Goal: Task Accomplishment & Management: Manage account settings

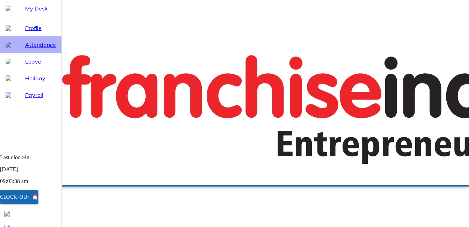
click at [36, 49] on span "Attendance" at bounding box center [40, 45] width 31 height 8
select select "9"
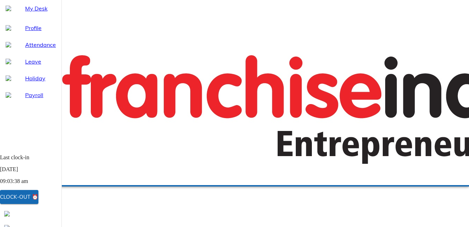
drag, startPoint x: 277, startPoint y: 92, endPoint x: 270, endPoint y: 93, distance: 7.1
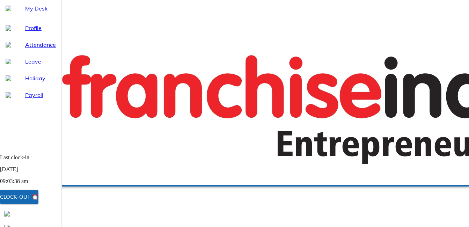
click at [27, 49] on span "Attendance" at bounding box center [40, 45] width 31 height 8
select select "9"
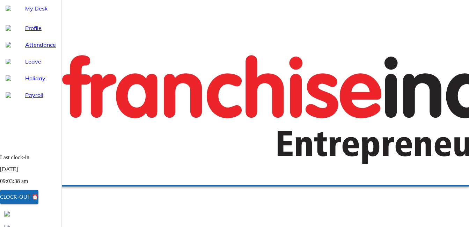
type input "[DATE]"
type input "15"
type input "9"
type input "2025"
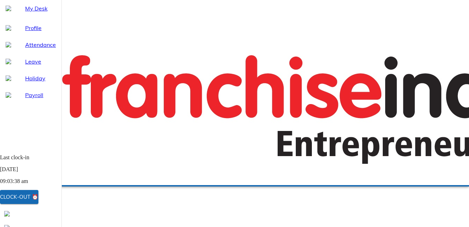
type input "[DATE]"
type input "15"
type input "9"
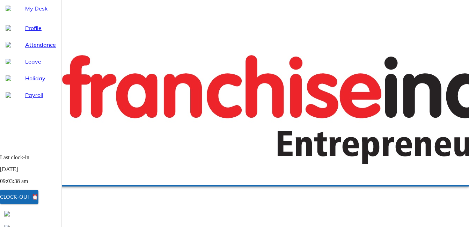
type input "2025"
type textarea "x"
type input "20:50"
type textarea "x"
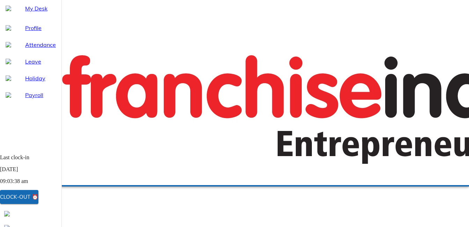
type input "19:50"
type textarea "x"
type input "19:50"
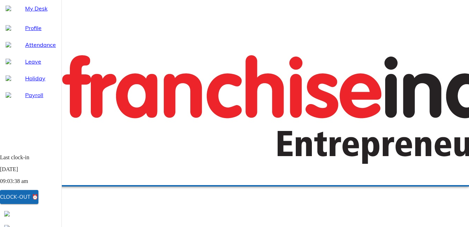
type textarea "x"
type textarea "H"
type textarea "x"
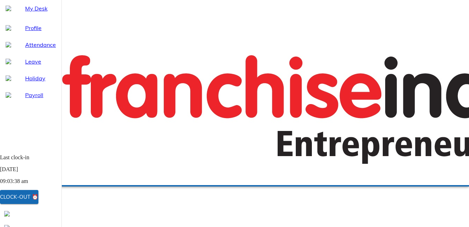
type textarea "Ha"
type textarea "x"
type textarea "Had"
type textarea "x"
type textarea "HadC"
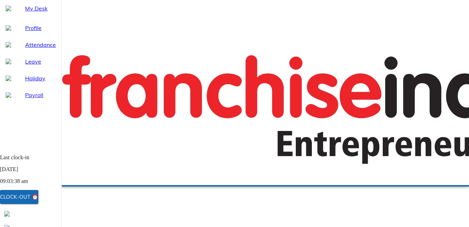
type textarea "x"
type textarea "HadCl"
type textarea "x"
type textarea "HadCli"
type textarea "x"
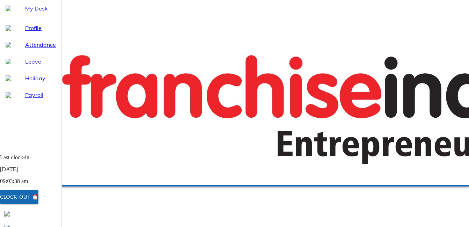
type textarea "HadClie"
type textarea "x"
type textarea "HadClien"
type textarea "x"
type textarea "HadClient"
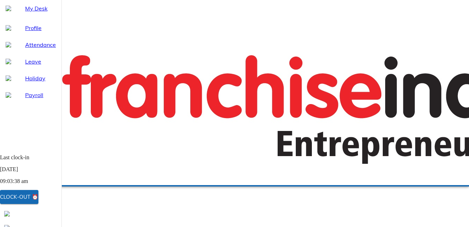
type textarea "x"
type textarea "HadClientm"
type textarea "x"
type textarea "HadClientme"
type textarea "x"
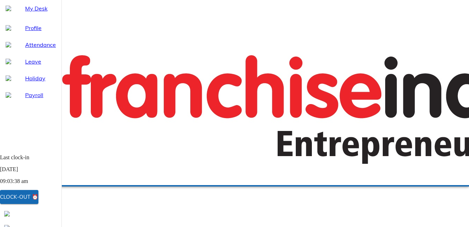
type textarea "HadClientmee"
type textarea "x"
type textarea "HadClientmeet"
type textarea "x"
type textarea "HadClientmeeti"
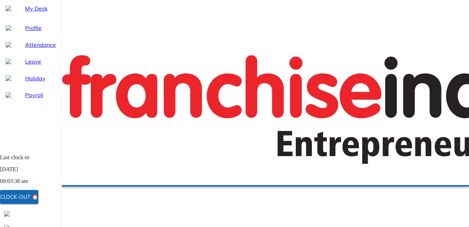
type textarea "x"
type textarea "HadClientmeetin"
type textarea "x"
type textarea "HadClientmeeting"
type textarea "x"
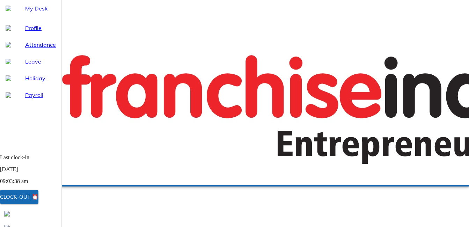
type textarea "HadClientmeeting"
type textarea "x"
type textarea "HadClientmeeting a"
type textarea "x"
type textarea "HadClientmeeting at"
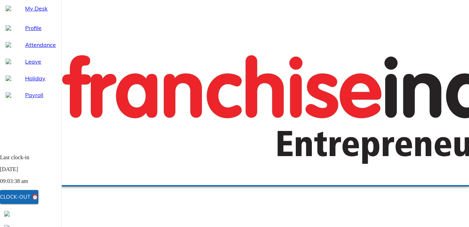
type textarea "x"
type textarea "HadClientmeeting at"
type textarea "x"
type textarea "HadClientmeeting at J"
type textarea "x"
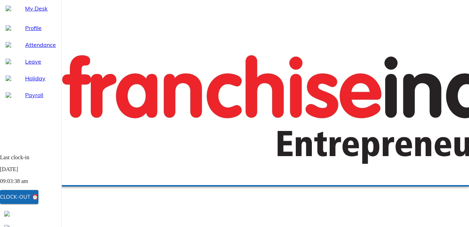
type textarea "HadClientmeeting at JP"
type textarea "x"
type textarea "HadClientmeeting at JP"
type textarea "x"
type textarea "HadClientmeeting at JP N"
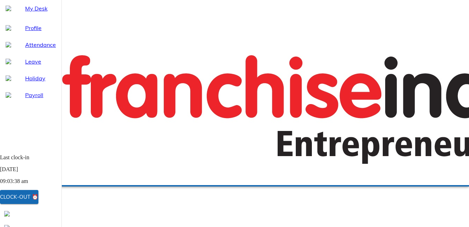
type textarea "x"
type textarea "HadClientmeeting at [PERSON_NAME]"
type textarea "x"
type textarea "HadClientmeeting at JP Nga"
type textarea "x"
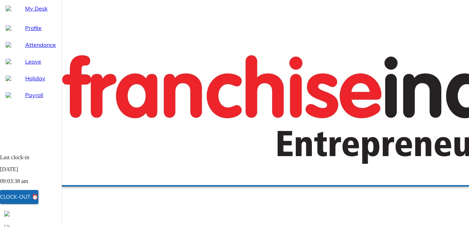
type textarea "HadClientmeeting at [PERSON_NAME]"
type textarea "x"
type textarea "HadClientmeeting at JP Nga"
type textarea "x"
type textarea "HadClientmeeting at [PERSON_NAME]"
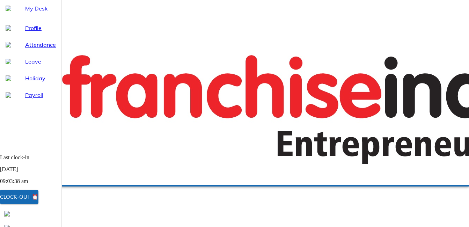
type textarea "x"
type textarea "HadClientmeeting at JP N"
type textarea "x"
type textarea "HadClientmeeting at JP Na"
type textarea "x"
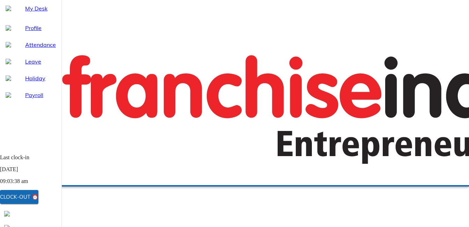
type textarea "HadClientmeeting at [PERSON_NAME]"
type textarea "x"
type textarea "HadClientmeeting at [GEOGRAPHIC_DATA]"
type textarea "x"
type textarea "HadClientmeeting at [GEOGRAPHIC_DATA]"
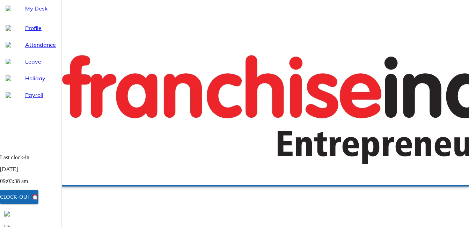
type textarea "x"
type textarea "HadClientmeeting at [GEOGRAPHIC_DATA]"
type textarea "x"
type textarea "HadClientmeeting at [GEOGRAPHIC_DATA] W"
type textarea "x"
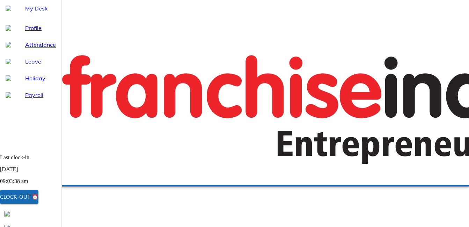
type textarea "HadClientmeeting at [GEOGRAPHIC_DATA] Wi"
type textarea "x"
type textarea "HadClientmeeting at [GEOGRAPHIC_DATA]"
type textarea "x"
type textarea "HadClientmeeting at [GEOGRAPHIC_DATA] Wild"
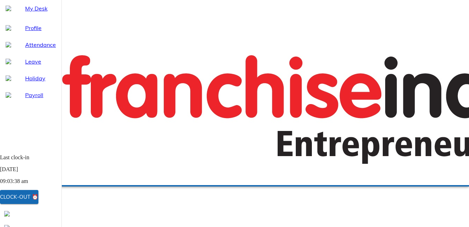
type textarea "x"
type textarea "HadClientmeeting at [GEOGRAPHIC_DATA]"
type textarea "x"
type textarea "HadClientmeeting at [GEOGRAPHIC_DATA]"
type textarea "x"
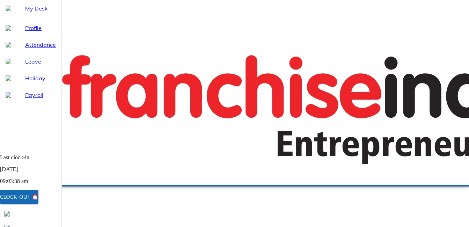
type textarea "HadClientmeeting at [GEOGRAPHIC_DATA]"
type textarea "x"
type textarea "HadClientmeeting at [GEOGRAPHIC_DATA]"
type textarea "x"
type textarea "HadClientmeeting at JP Nagar Wildcraft"
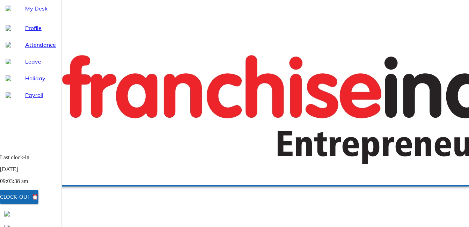
type textarea "x"
type textarea "HadClientmeeting at JP Nagar Wildcraft"
type textarea "x"
type textarea "HadClientmeeting at JP Nagar Wildcraft o"
type textarea "x"
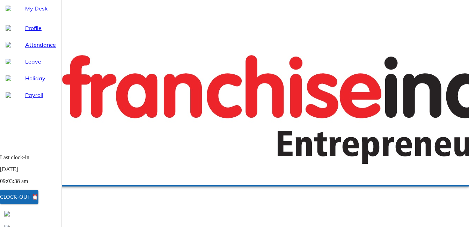
type textarea "HadClientmeeting at JP Nagar Wildcraft of"
type textarea "x"
type textarea "HadClientmeeting at JP Nagar Wildcraft off"
type textarea "x"
type textarea "HadClientmeeting at JP Nagar Wildcraft offi"
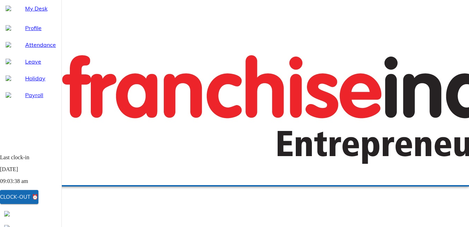
type textarea "x"
type textarea "HadClientmeeting at JP Nagar Wildcraft offic"
type textarea "x"
type textarea "HadClientmeeting at JP Nagar Wildcraft office"
type textarea "x"
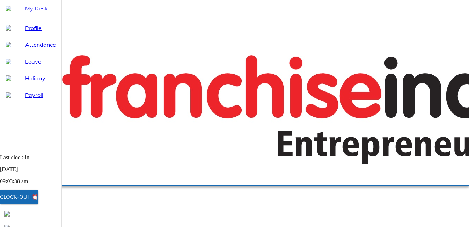
type textarea "Had a client meeting at JP Nagar Wildcraft office"
type textarea "x"
type textarea "Had a client meeting at JP Nagar Wildcraft office"
type textarea "x"
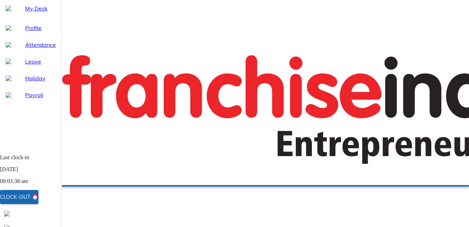
type input "[DATE]"
type input "13"
type input "9"
type input "2025"
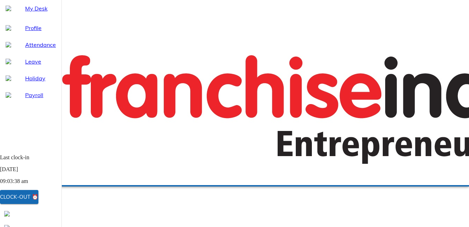
scroll to position [105, 0]
type input "[DATE]"
type input "13"
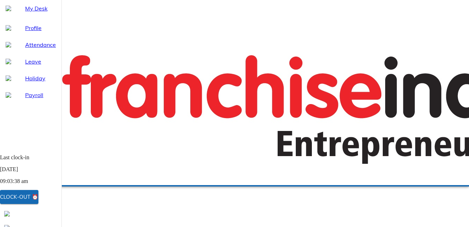
type input "9"
type input "2025"
type textarea "x"
type input "19:52"
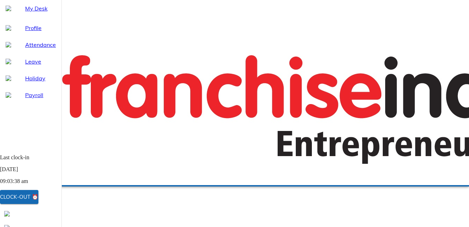
type textarea "x"
type input "19:54"
type textarea "x"
type input "19:54"
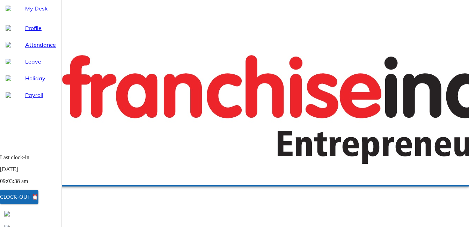
type textarea "x"
type textarea "E"
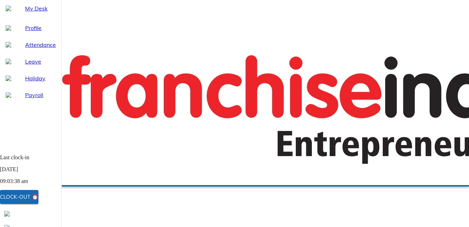
type textarea "x"
type textarea "Er"
type textarea "x"
type textarea "Err"
type textarea "x"
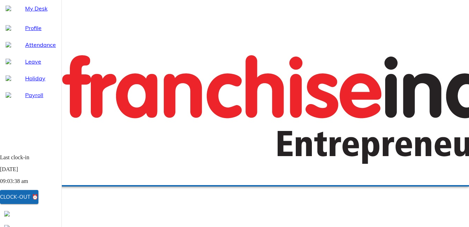
type textarea "Erro"
type textarea "x"
type textarea "Error"
type textarea "x"
type textarea "Error"
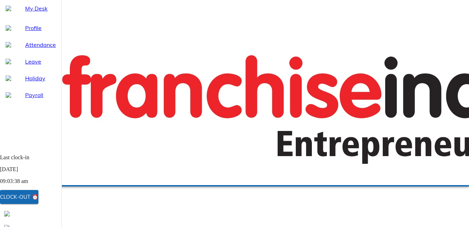
type textarea "x"
type textarea "Error i"
type textarea "x"
type textarea "Error in"
type textarea "x"
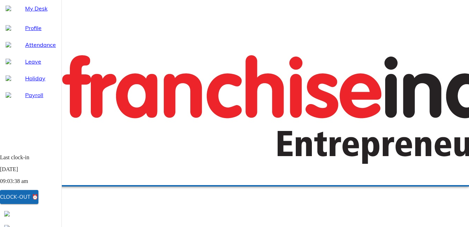
type textarea "Error in"
type textarea "x"
type textarea "Error in p"
type textarea "x"
type textarea "Error in pu"
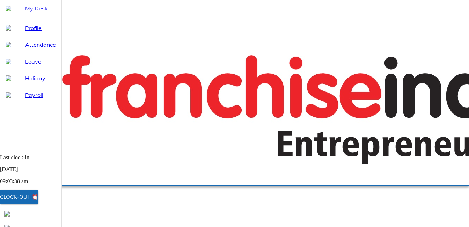
type textarea "x"
type textarea "Error in pun"
type textarea "x"
type textarea "Error in punc"
type textarea "x"
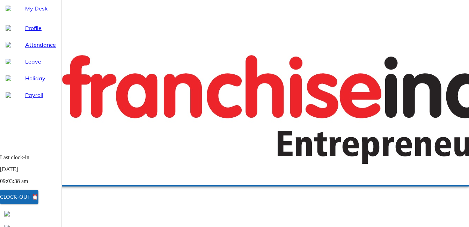
type textarea "Error in punch"
type textarea "x"
type textarea "Error in punch"
type textarea "x"
type textarea "Error in punch o"
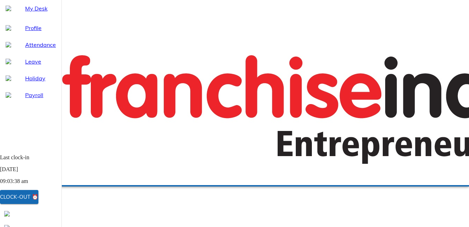
type textarea "x"
type textarea "Error in punch ou"
type textarea "x"
type textarea "Error in punch out"
type textarea "x"
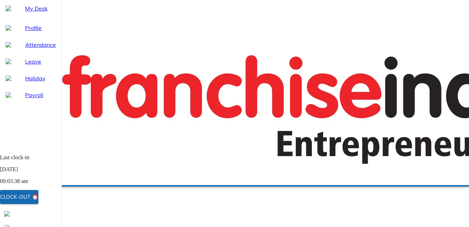
type textarea "Error in punch out"
type textarea "x"
type textarea "Error in punch out S"
type textarea "x"
type textarea "Error in punch out SU"
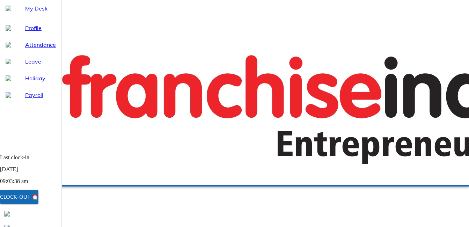
type textarea "x"
type textarea "Error in punch out SUM"
type textarea "x"
type textarea "Error in punch out SUM"
type textarea "x"
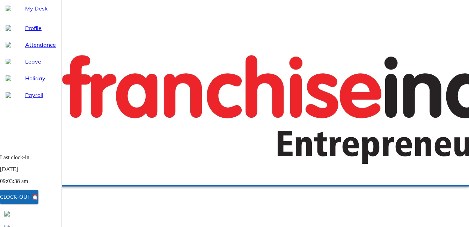
type textarea "Error in punch out SUM H"
type textarea "x"
type textarea "Error in punch out SUM Hr"
type textarea "x"
type textarea "Error in punch out SUM H"
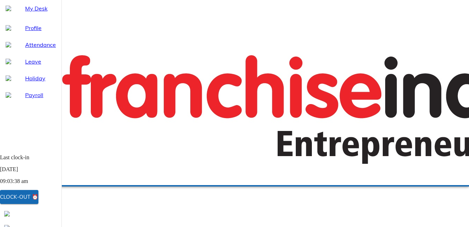
type textarea "x"
type textarea "Error in punch out SUM HR"
type textarea "x"
type textarea "Error in punch out SUM HR."
type textarea "x"
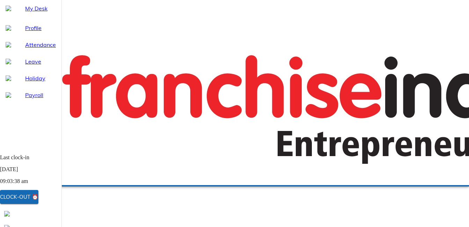
type textarea "Error in punch out SUM HR."
type textarea "x"
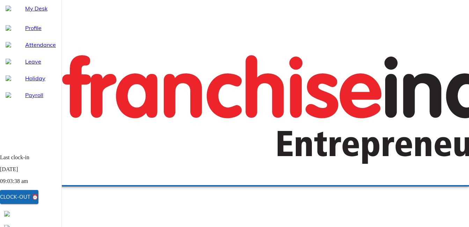
select select "9"
